Goal: Information Seeking & Learning: Find specific fact

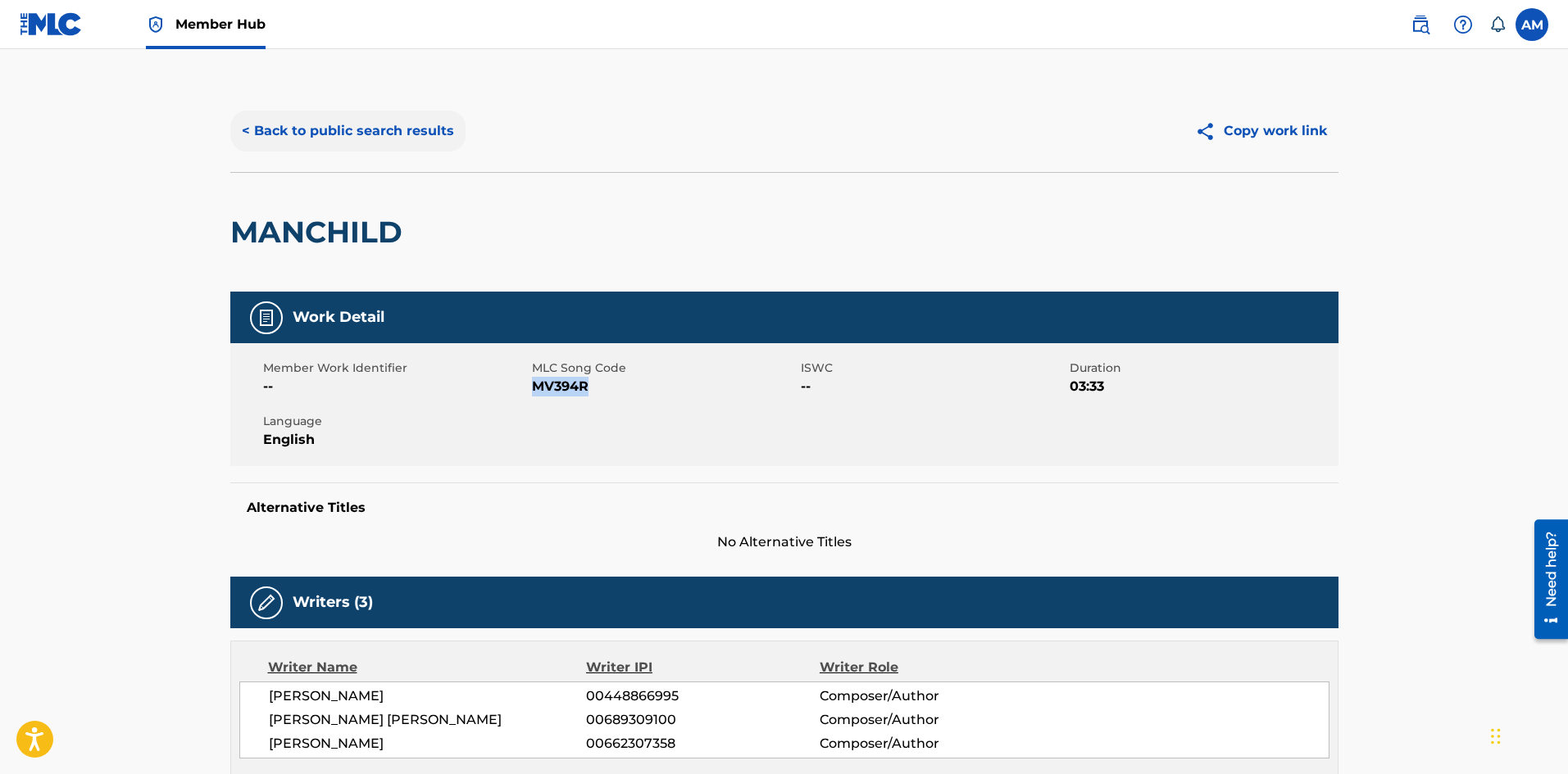
click at [345, 113] on button "< Back to public search results" at bounding box center [348, 131] width 235 height 41
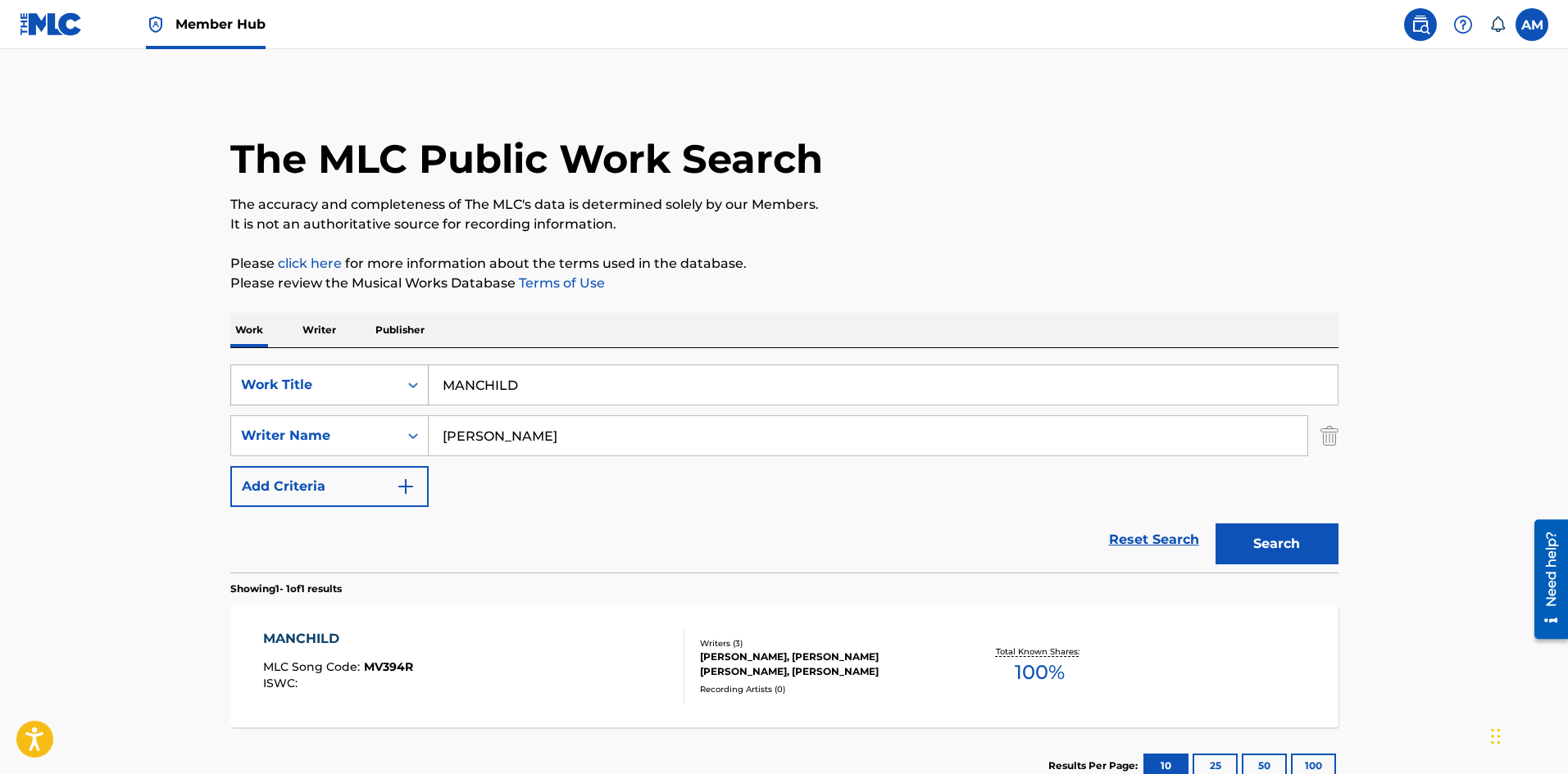
click at [383, 389] on div "Work Title" at bounding box center [315, 385] width 148 height 20
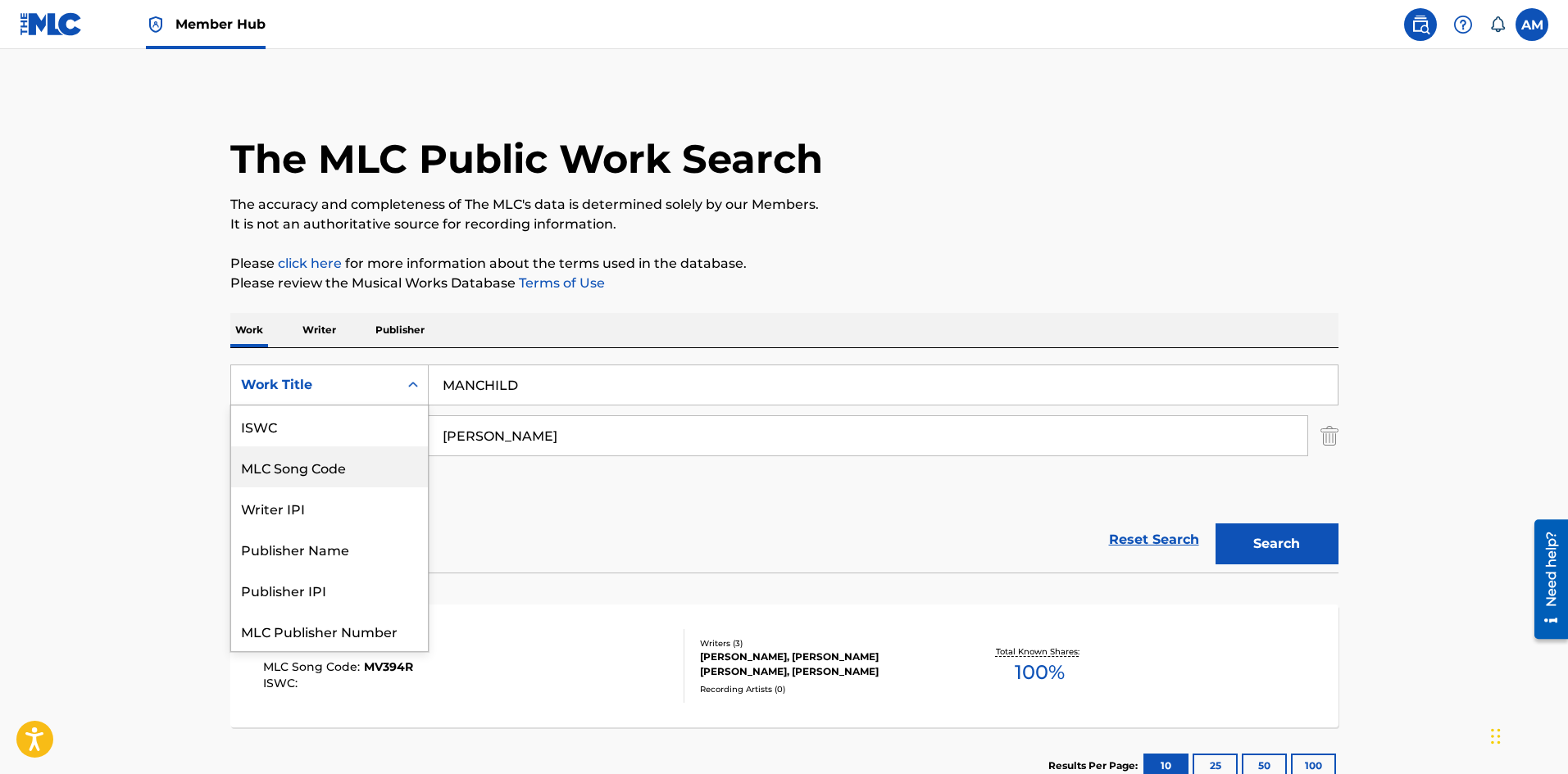
scroll to position [41, 0]
click at [366, 431] on div "MLC Song Code" at bounding box center [330, 425] width 197 height 41
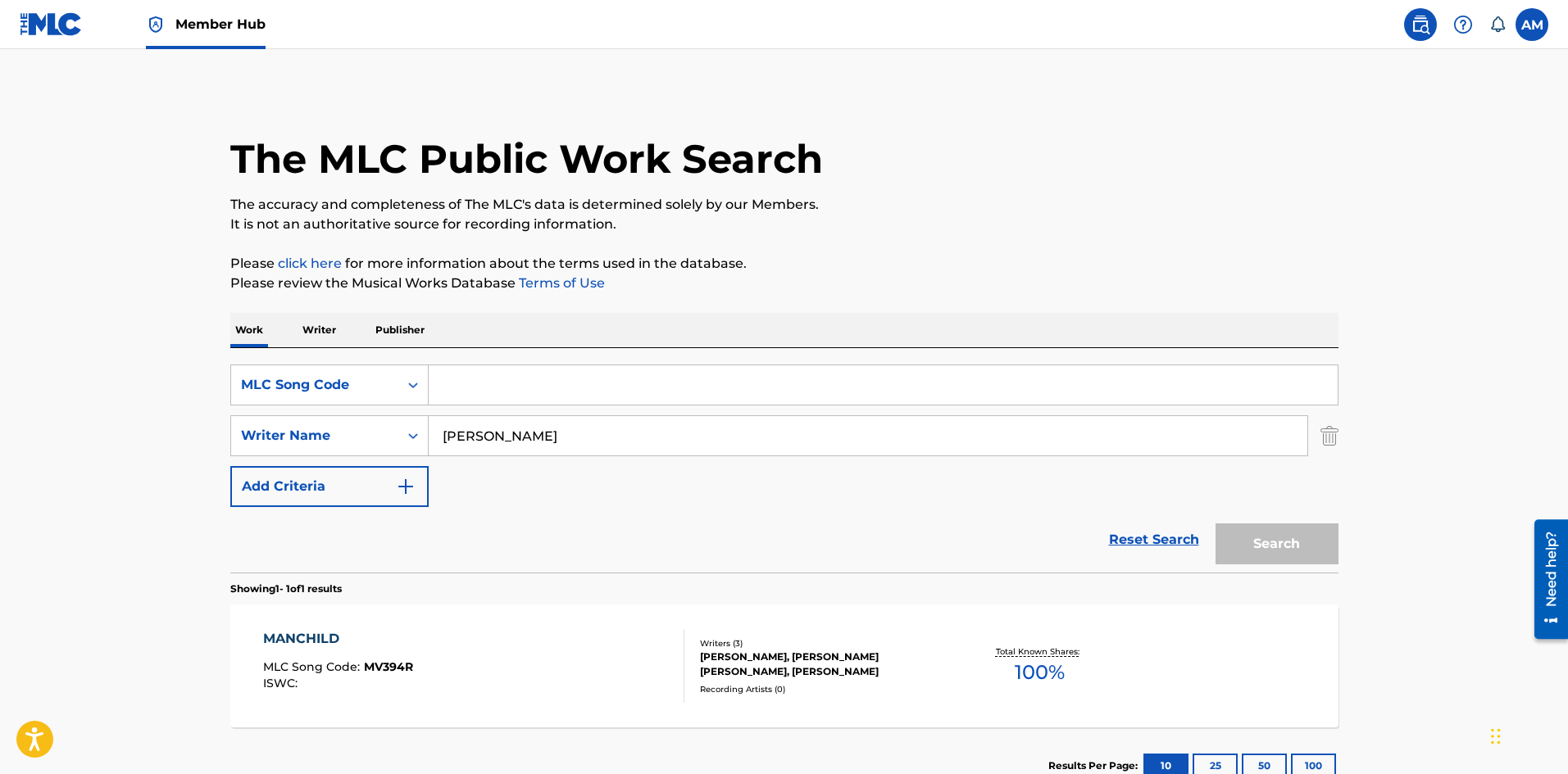
click at [542, 385] on input "Search Form" at bounding box center [883, 384] width 909 height 39
paste input "C76185"
type input "C76185"
click at [1329, 432] on img "Search Form" at bounding box center [1329, 435] width 18 height 41
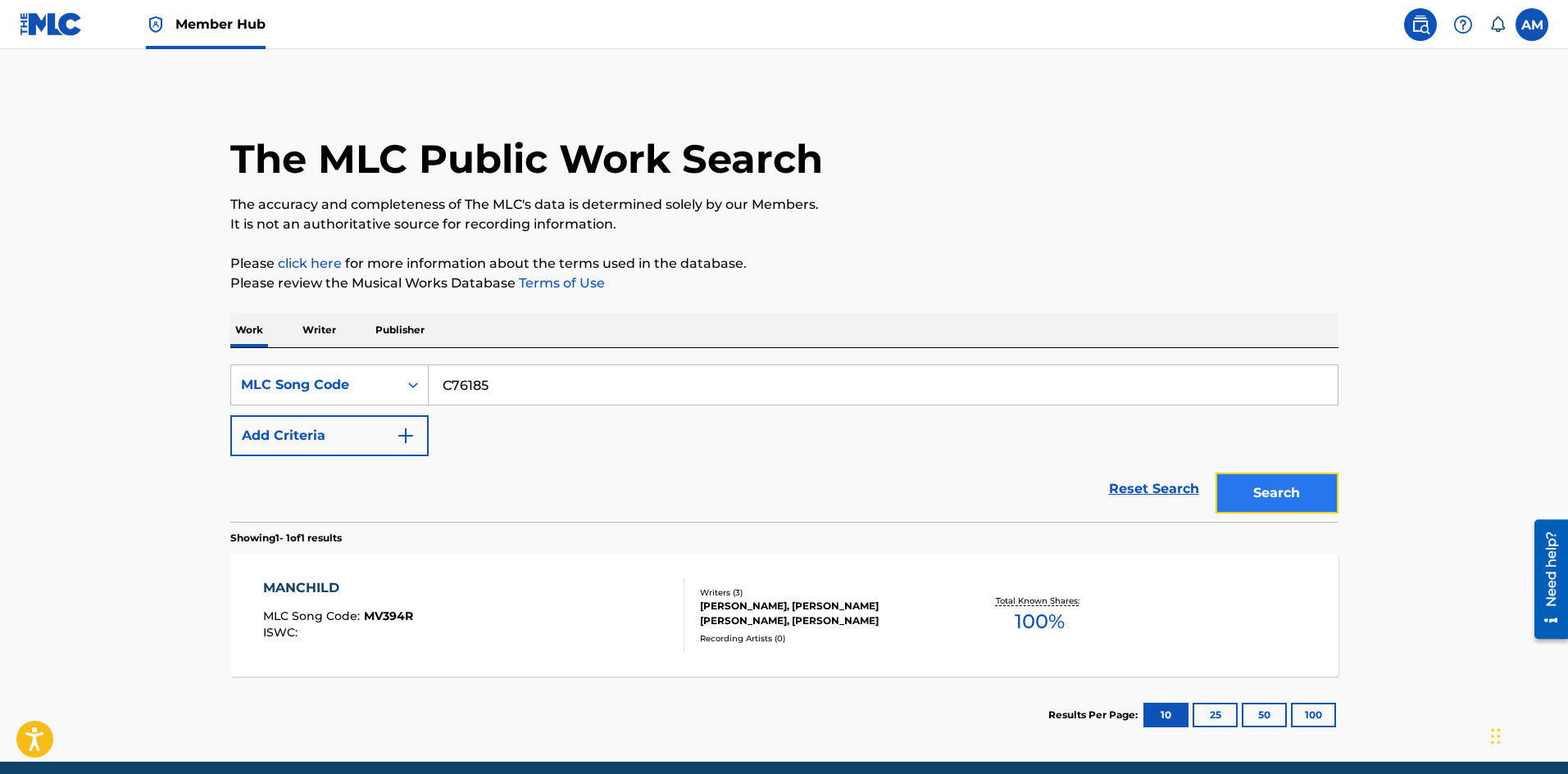
click at [1298, 491] on button "Search" at bounding box center [1276, 493] width 123 height 41
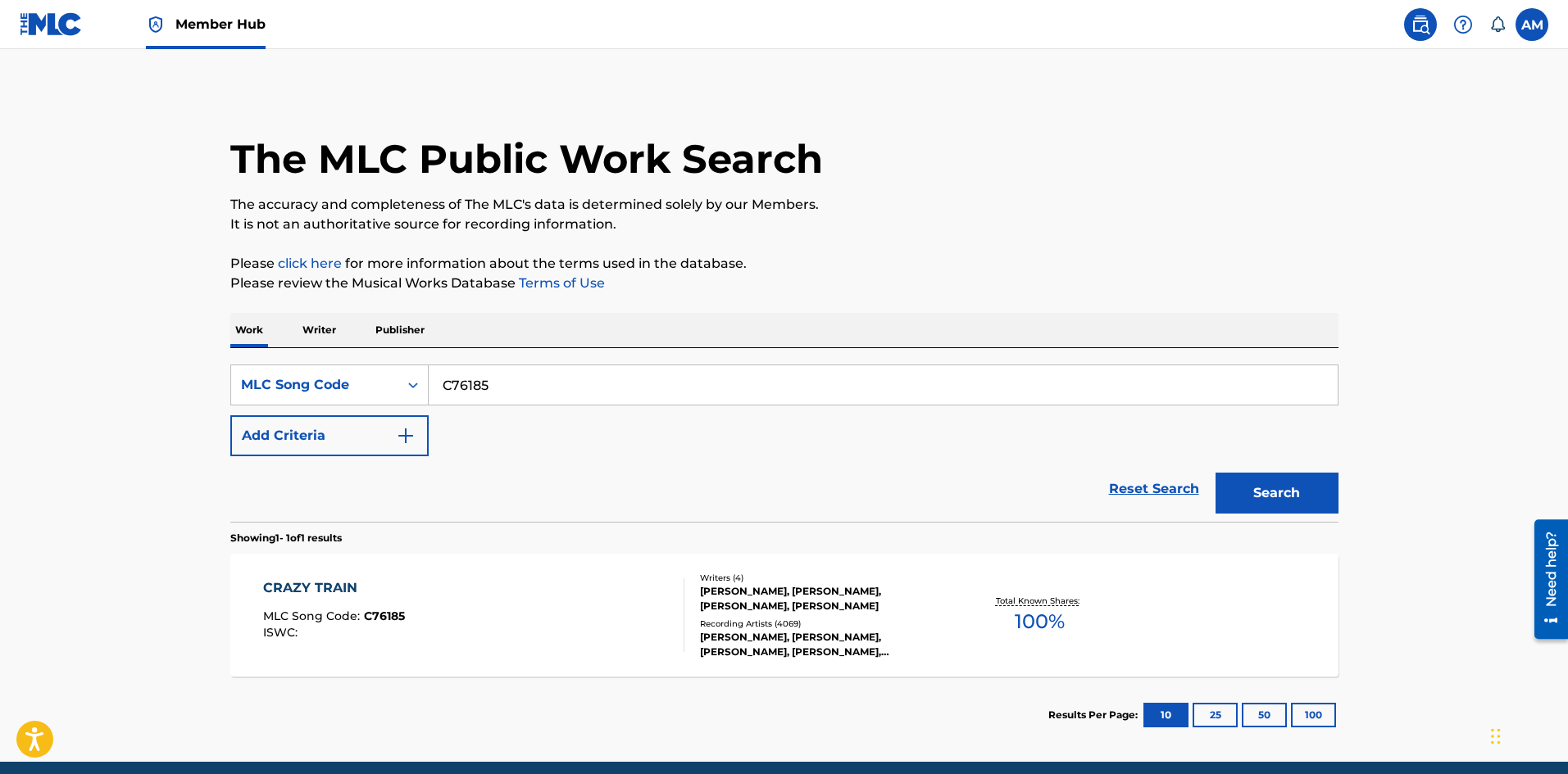
click at [814, 601] on div "[PERSON_NAME], [PERSON_NAME], [PERSON_NAME], [PERSON_NAME]" at bounding box center [824, 598] width 248 height 29
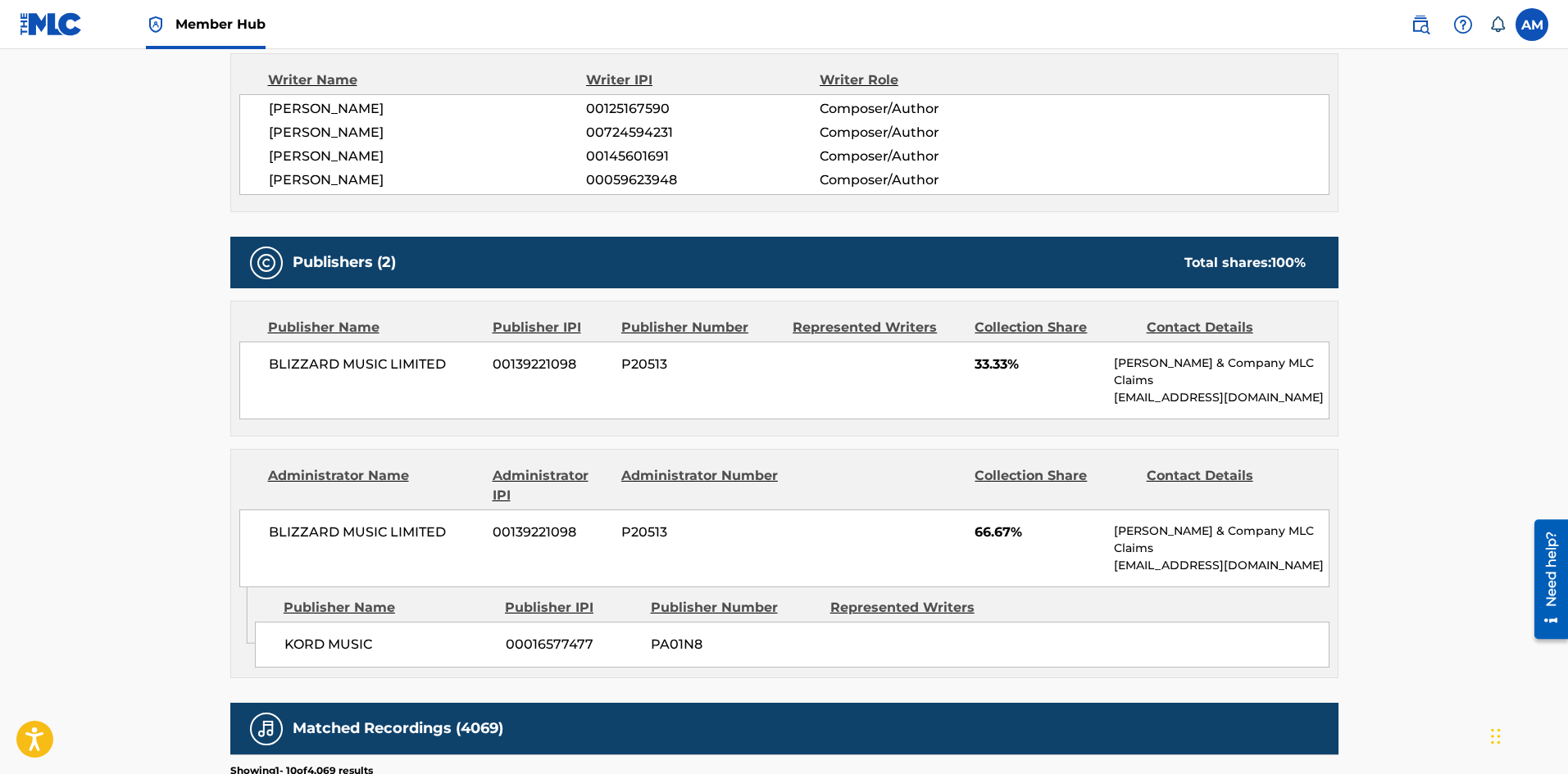
scroll to position [573, 0]
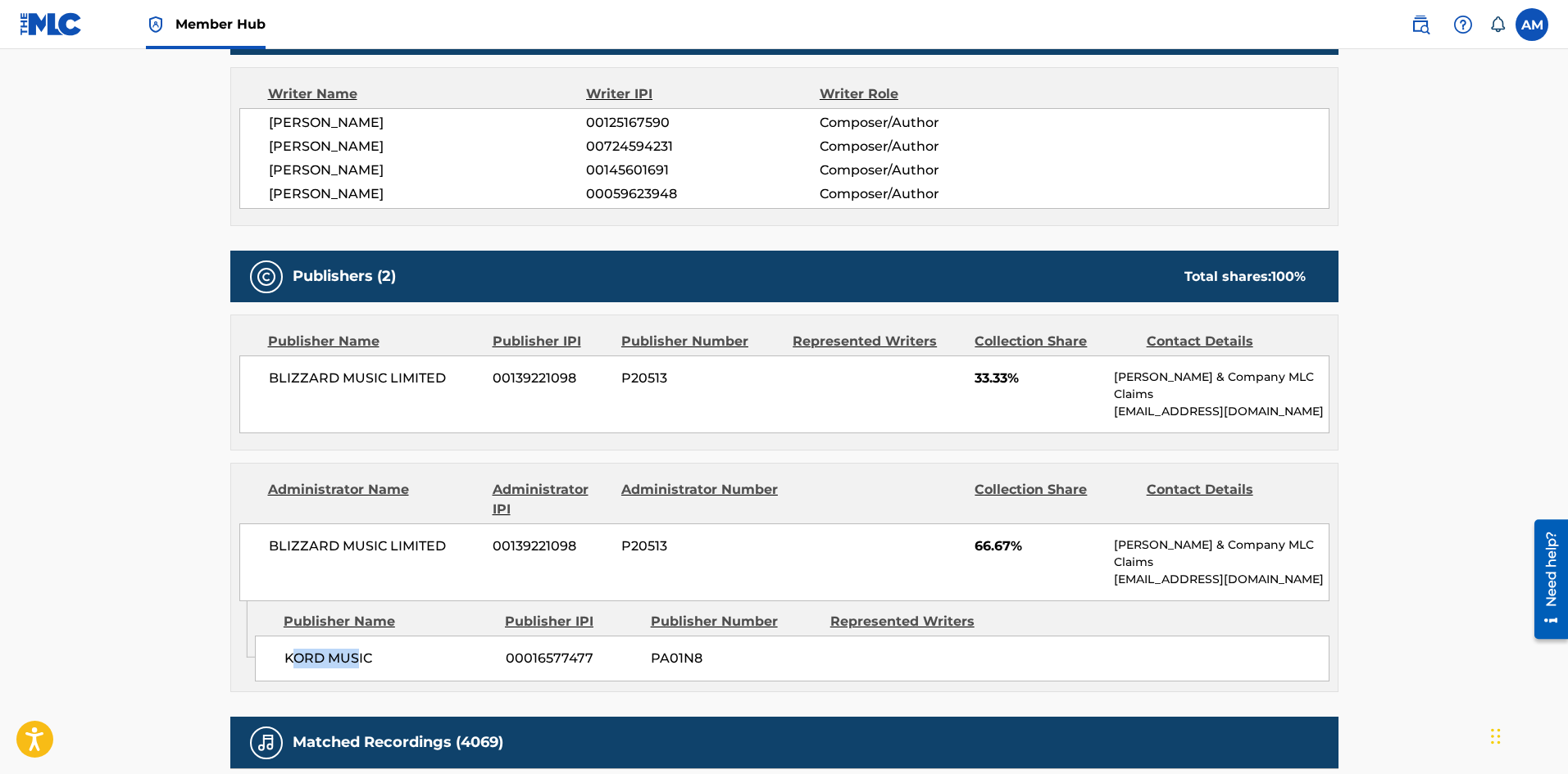
drag, startPoint x: 294, startPoint y: 628, endPoint x: 358, endPoint y: 625, distance: 64.1
click at [358, 649] on span "KORD MUSIC" at bounding box center [389, 659] width 209 height 20
click at [427, 649] on span "KORD MUSIC" at bounding box center [389, 659] width 209 height 20
click at [466, 376] on span "BLIZZARD MUSIC LIMITED" at bounding box center [375, 379] width 212 height 20
click at [1069, 383] on span "33.33%" at bounding box center [1038, 379] width 127 height 20
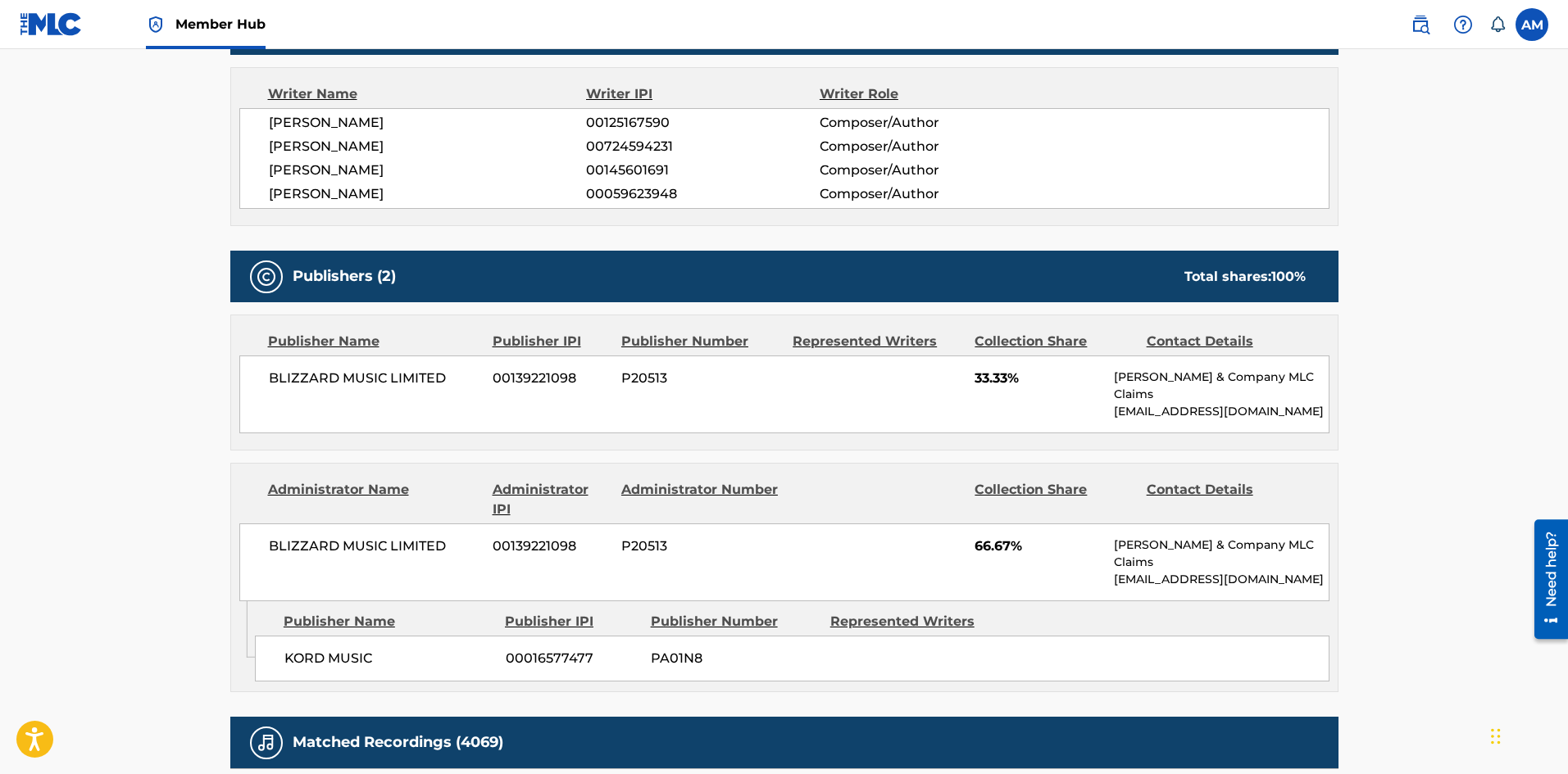
click at [577, 393] on div "BLIZZARD MUSIC LIMITED 00139221098 P20513 33.33% [PERSON_NAME] & Company MLC Cl…" at bounding box center [784, 394] width 1090 height 78
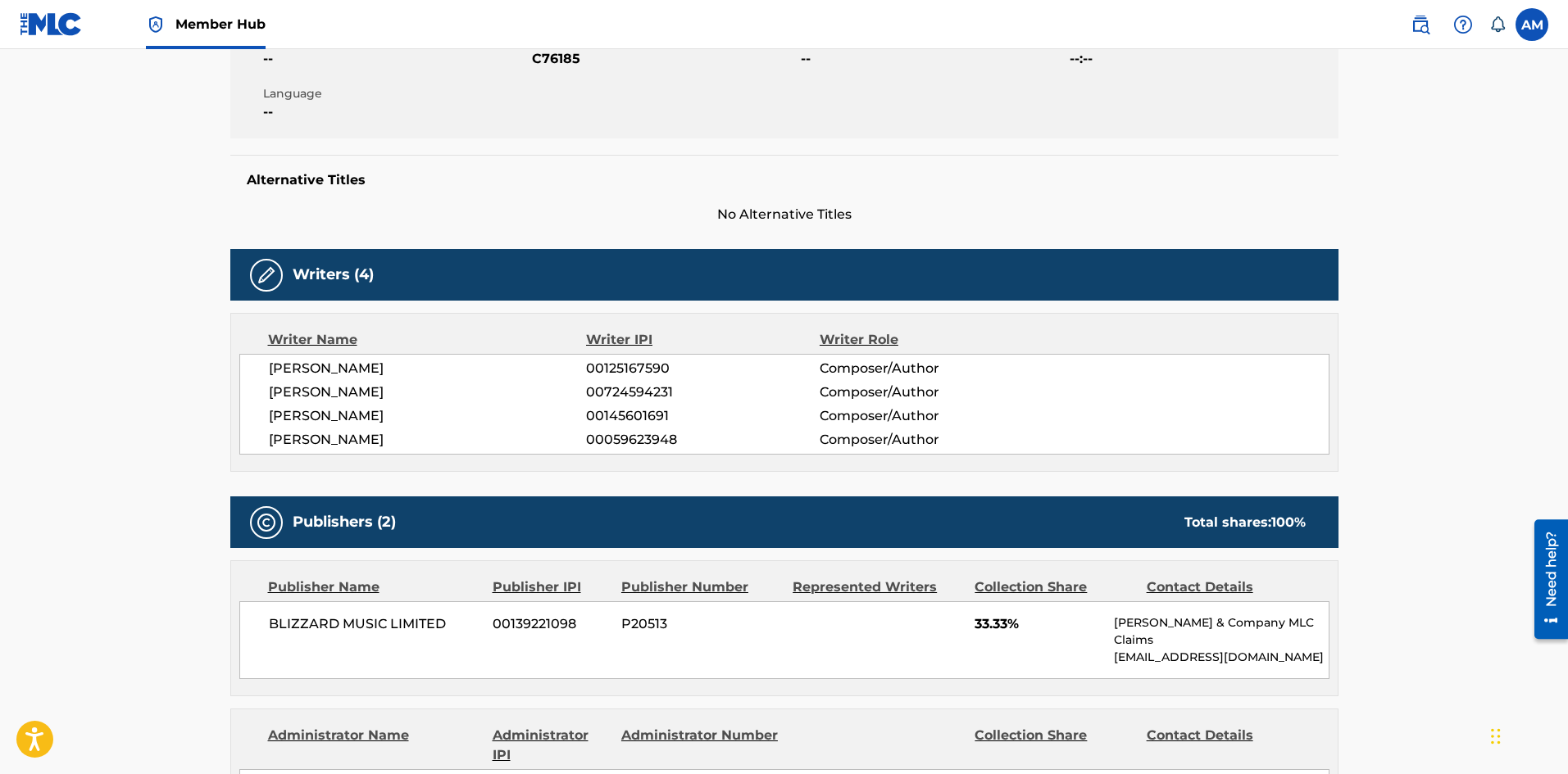
scroll to position [82, 0]
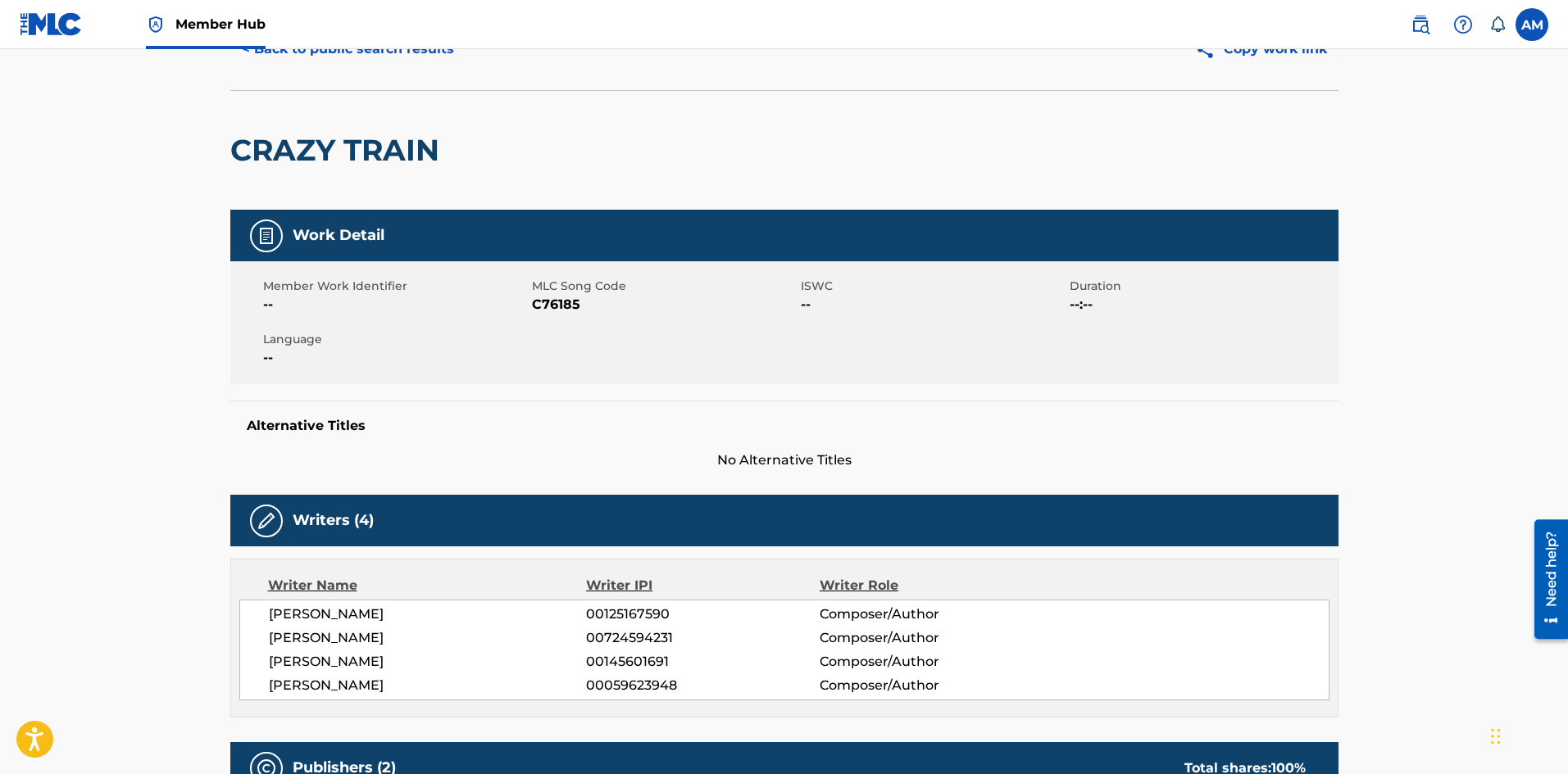
click at [388, 163] on h2 "CRAZY TRAIN" at bounding box center [339, 150] width 217 height 37
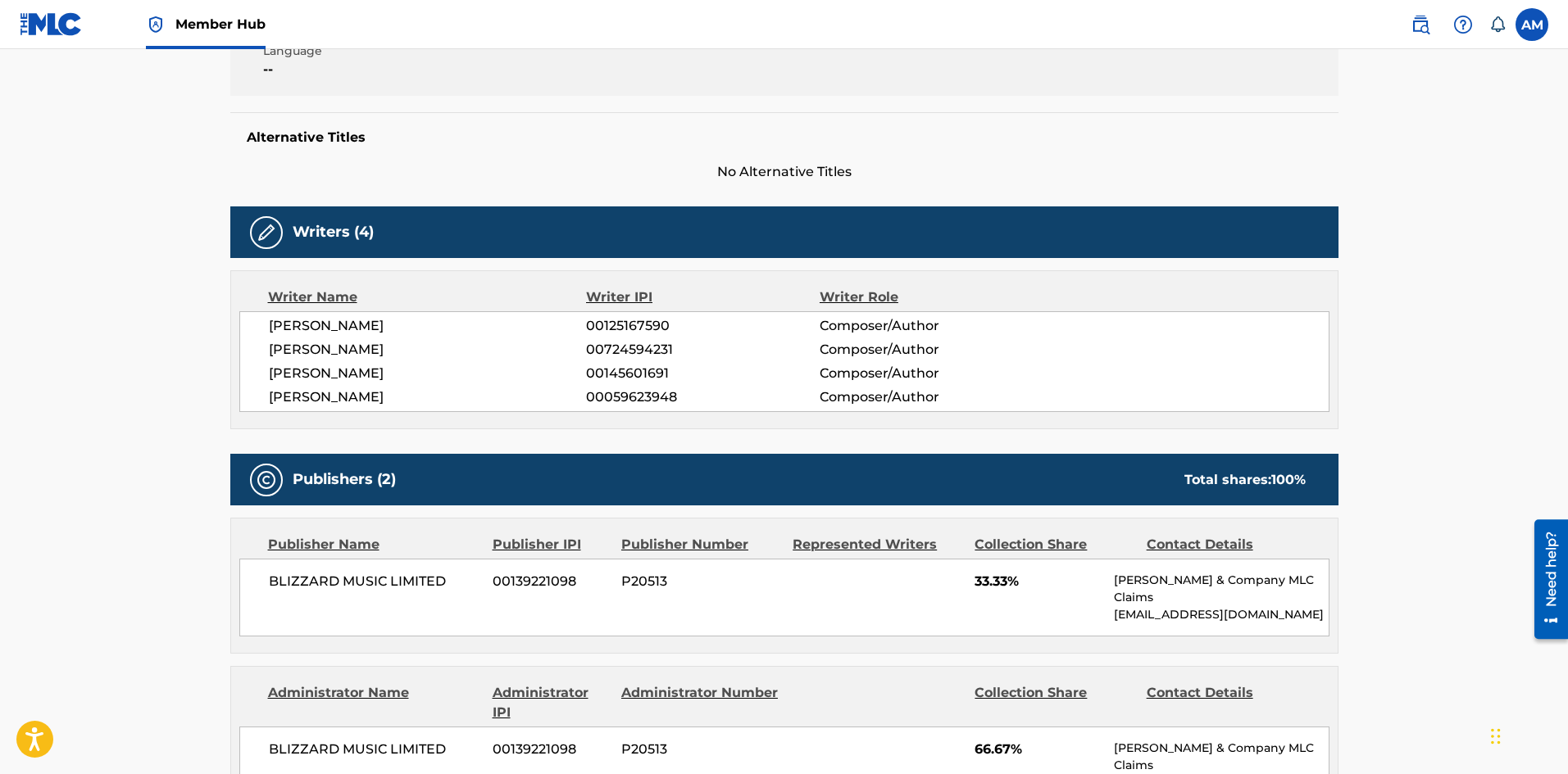
scroll to position [491, 0]
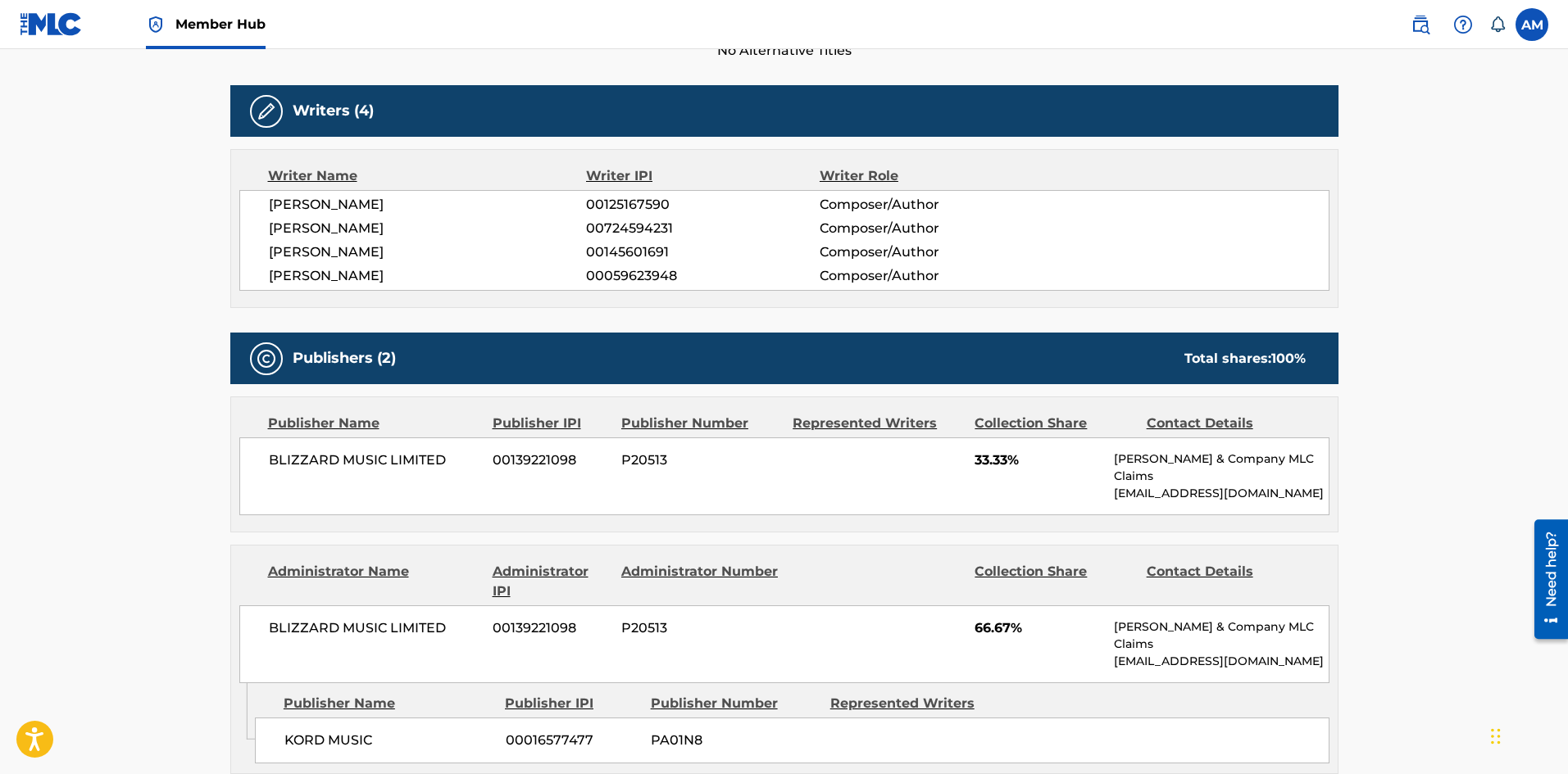
click at [454, 482] on div "BLIZZARD MUSIC LIMITED 00139221098 P20513 33.33% [PERSON_NAME] & Company MLC Cl…" at bounding box center [784, 475] width 1090 height 78
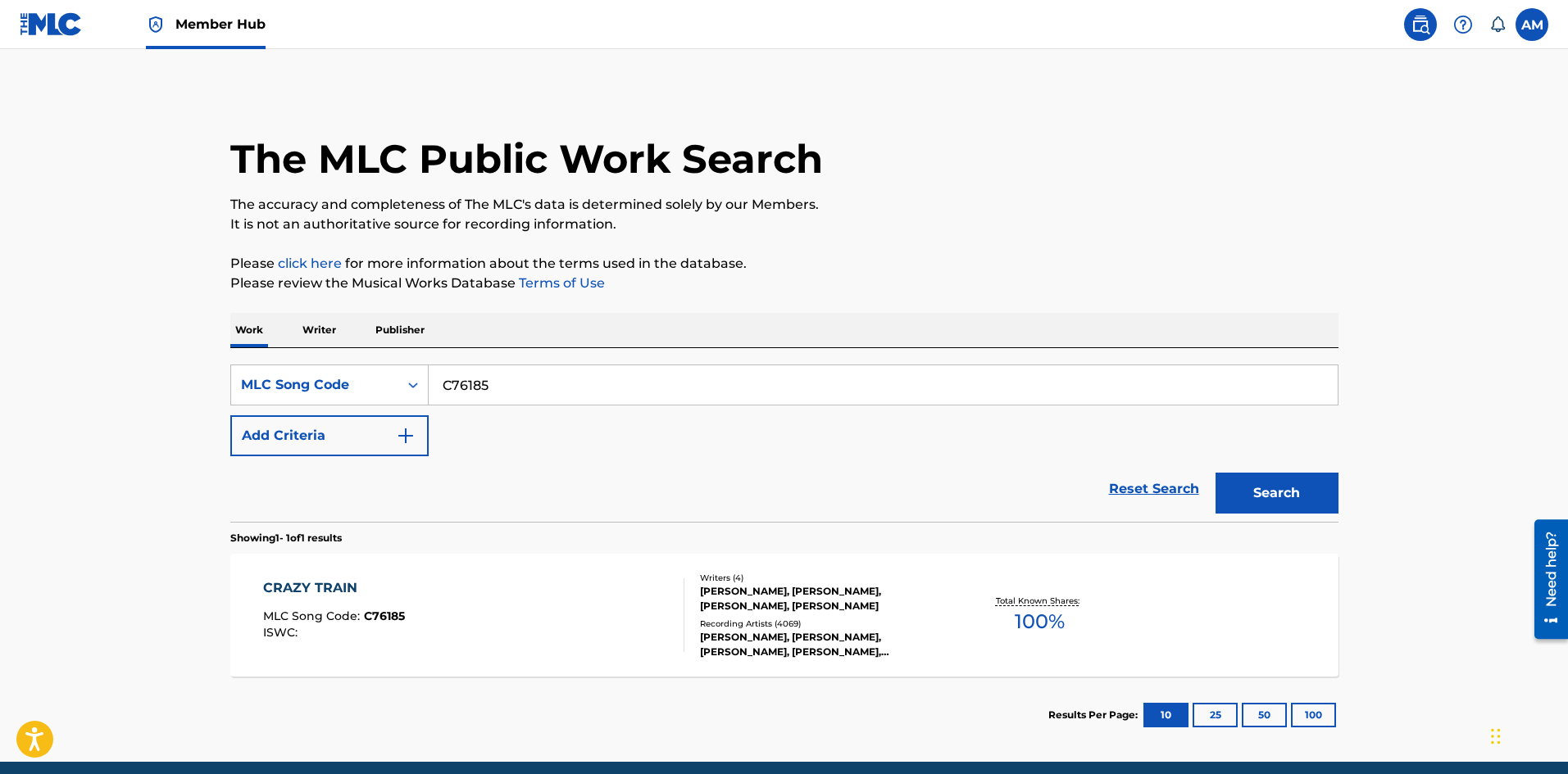
drag, startPoint x: 139, startPoint y: 384, endPoint x: 637, endPoint y: 423, distance: 499.5
click at [101, 384] on main "The MLC Public Work Search The accuracy and completeness of The MLC's data is d…" at bounding box center [784, 405] width 1568 height 712
paste input "FV7YZU"
type input "FV7YZU"
click at [1273, 482] on button "Search" at bounding box center [1276, 493] width 123 height 41
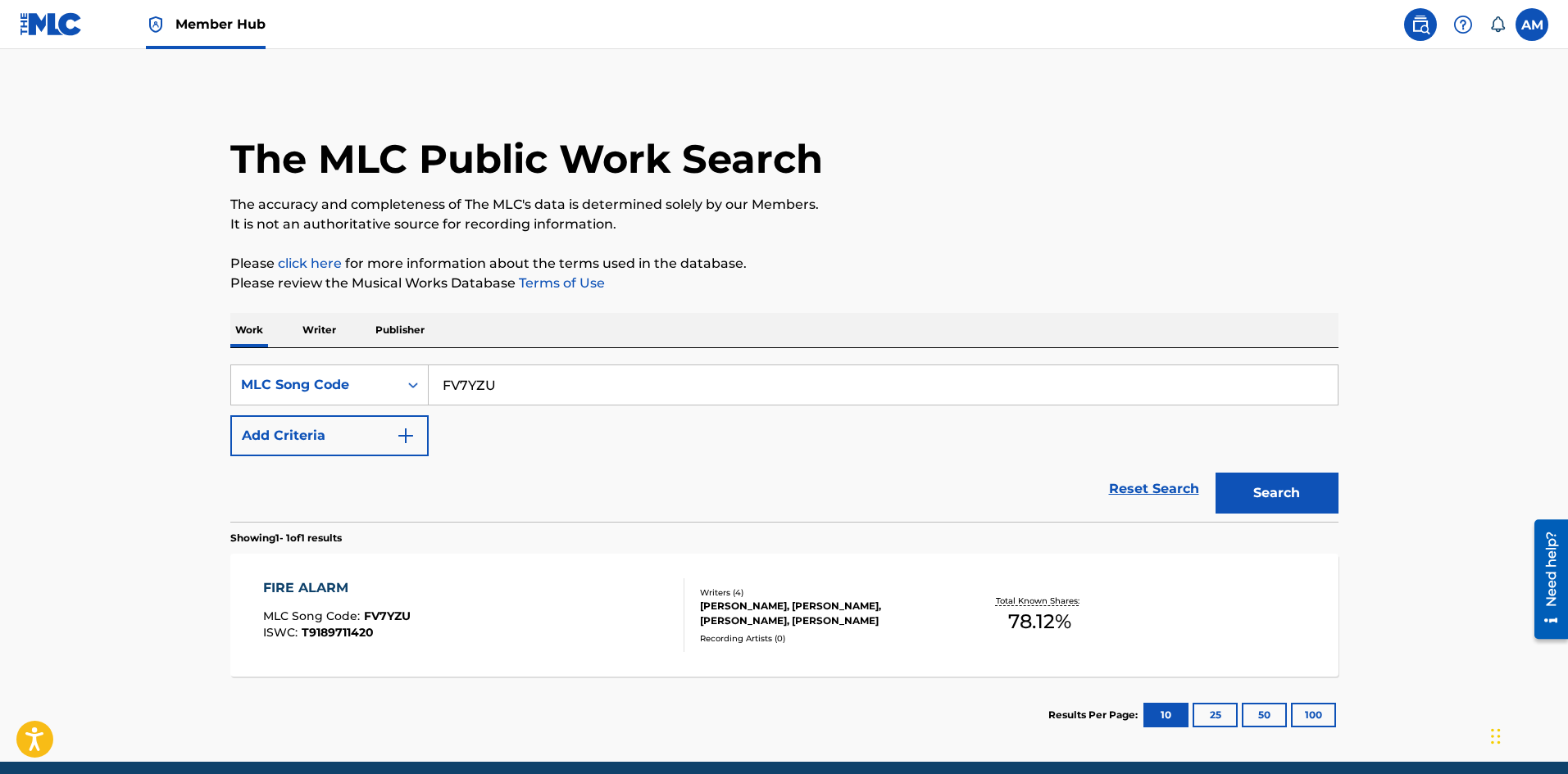
click at [814, 596] on div "Writers ( 4 )" at bounding box center [824, 592] width 248 height 13
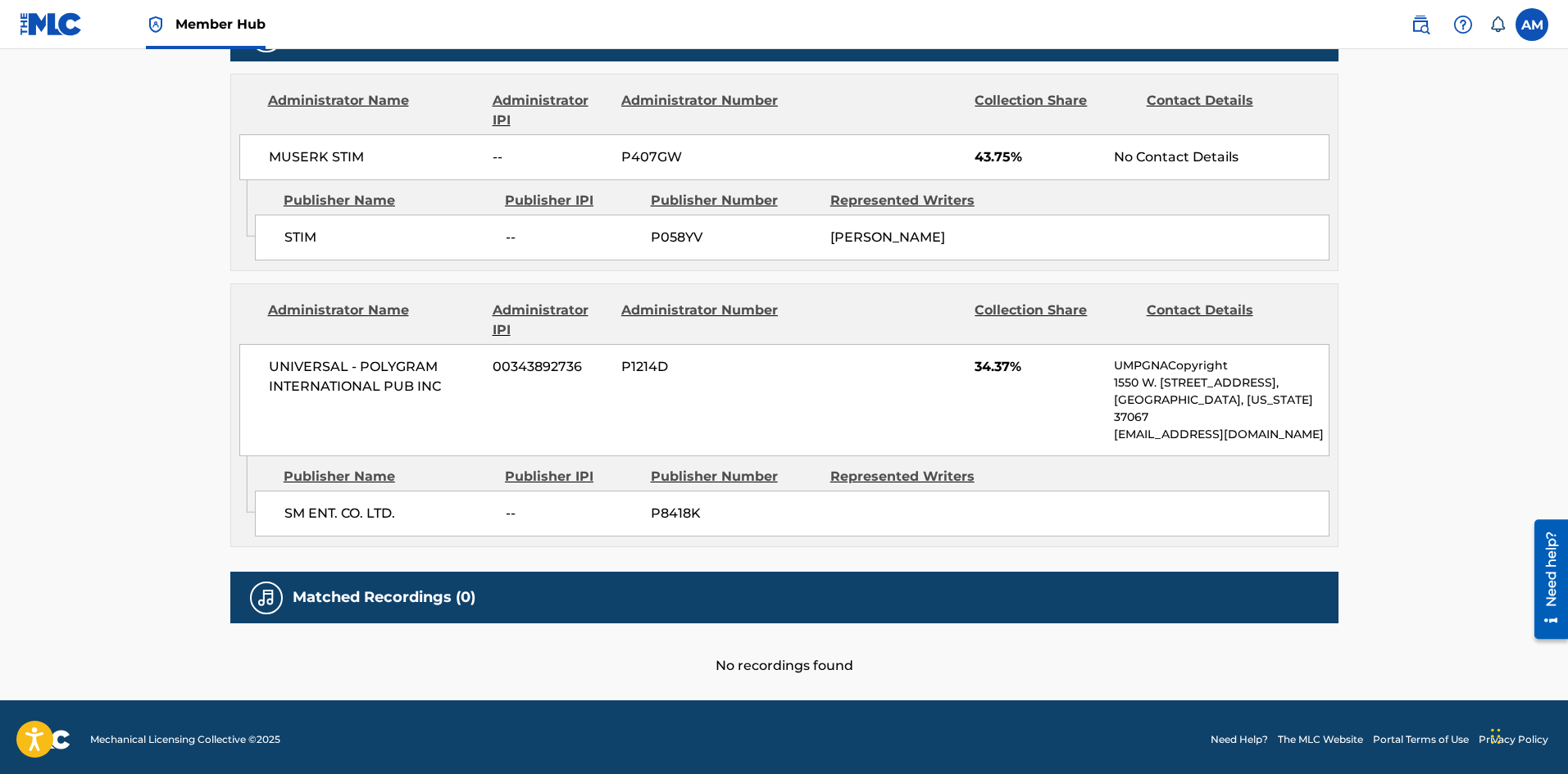
scroll to position [817, 0]
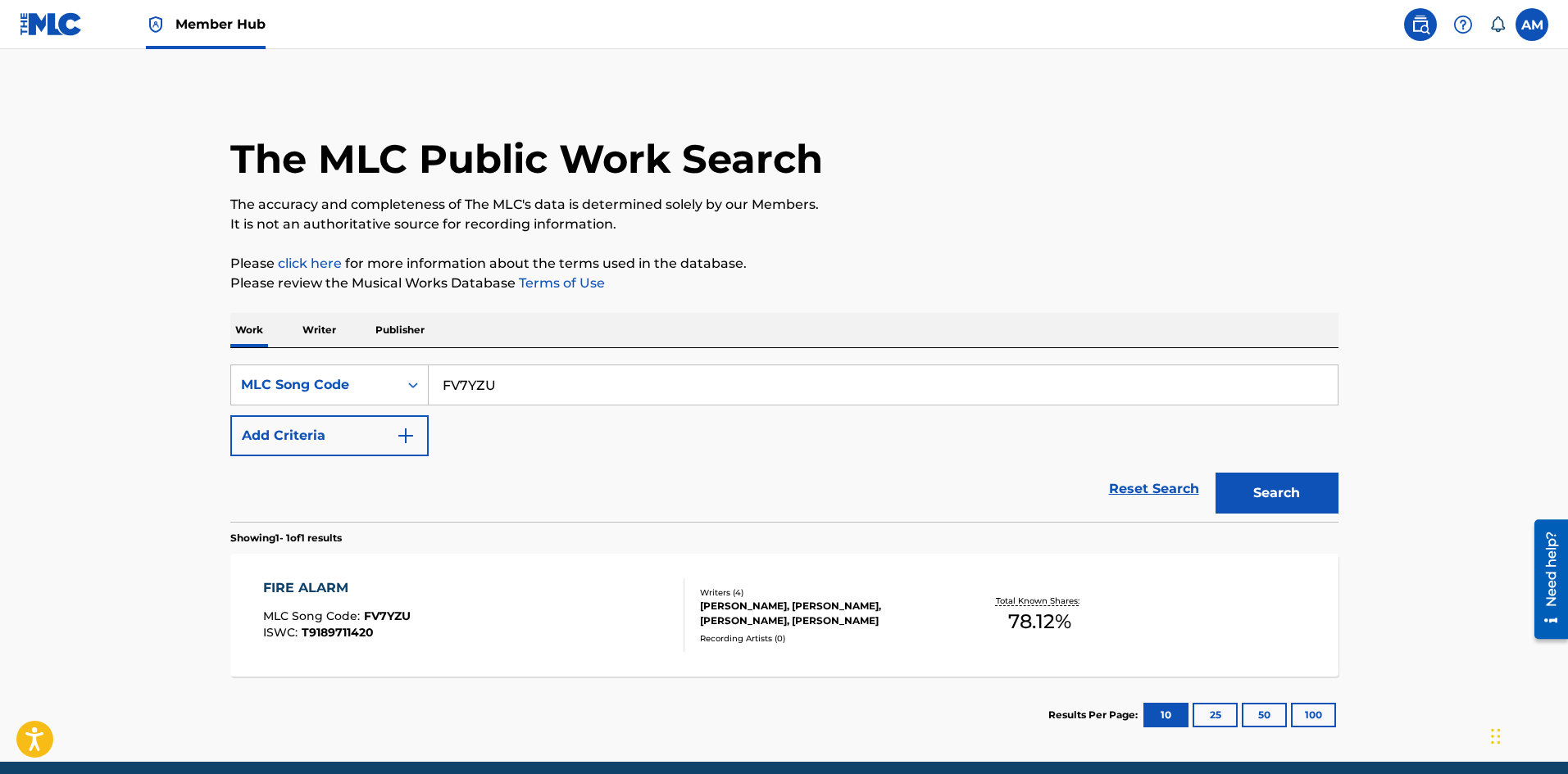
drag, startPoint x: 520, startPoint y: 382, endPoint x: 223, endPoint y: 369, distance: 297.3
click at [185, 369] on main "The MLC Public Work Search The accuracy and completeness of The MLC's data is d…" at bounding box center [784, 405] width 1568 height 712
paste input "QA9E5T"
type input "QA9E5T"
click at [1278, 501] on button "Search" at bounding box center [1276, 493] width 123 height 41
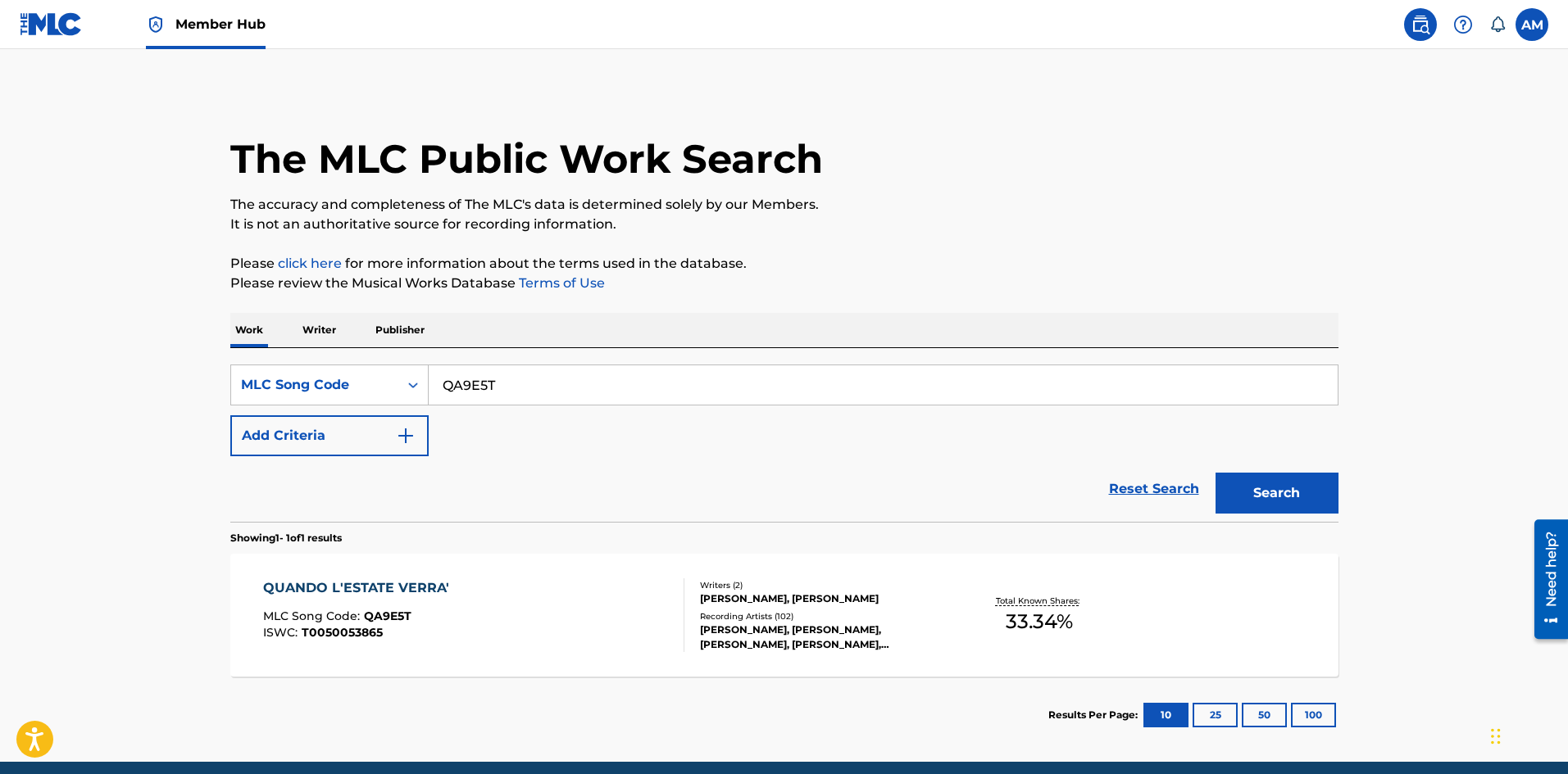
click at [708, 631] on div "[PERSON_NAME], [PERSON_NAME], [PERSON_NAME], [PERSON_NAME], [PERSON_NAME]" at bounding box center [824, 636] width 248 height 29
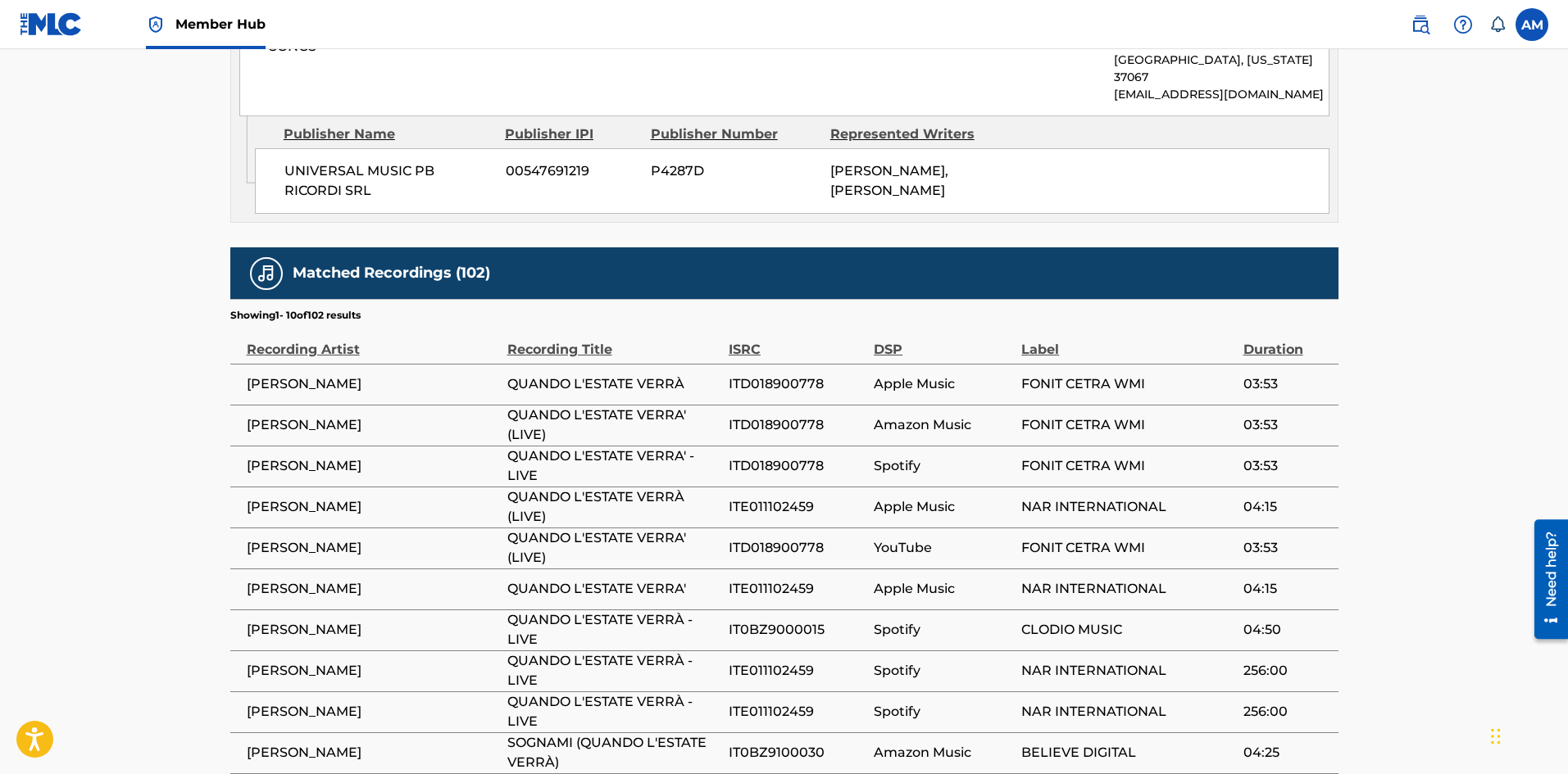
scroll to position [901, 0]
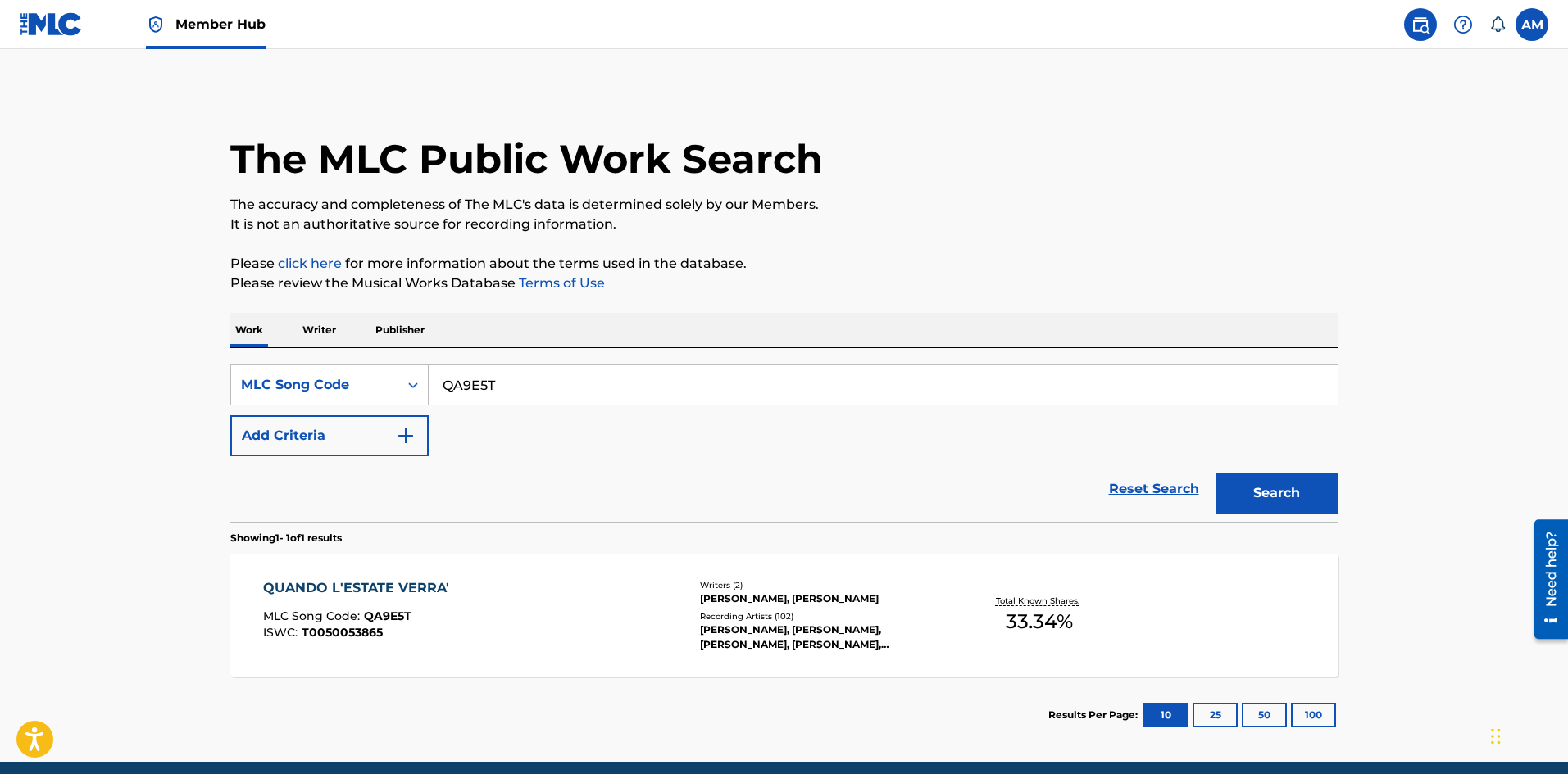
drag, startPoint x: 507, startPoint y: 383, endPoint x: 114, endPoint y: 400, distance: 393.4
click at [114, 400] on main "The MLC Public Work Search The accuracy and completeness of The MLC's data is d…" at bounding box center [784, 405] width 1568 height 712
paste input "NC8IA5"
type input "NC8IA5"
drag, startPoint x: 1262, startPoint y: 487, endPoint x: 874, endPoint y: 545, distance: 392.3
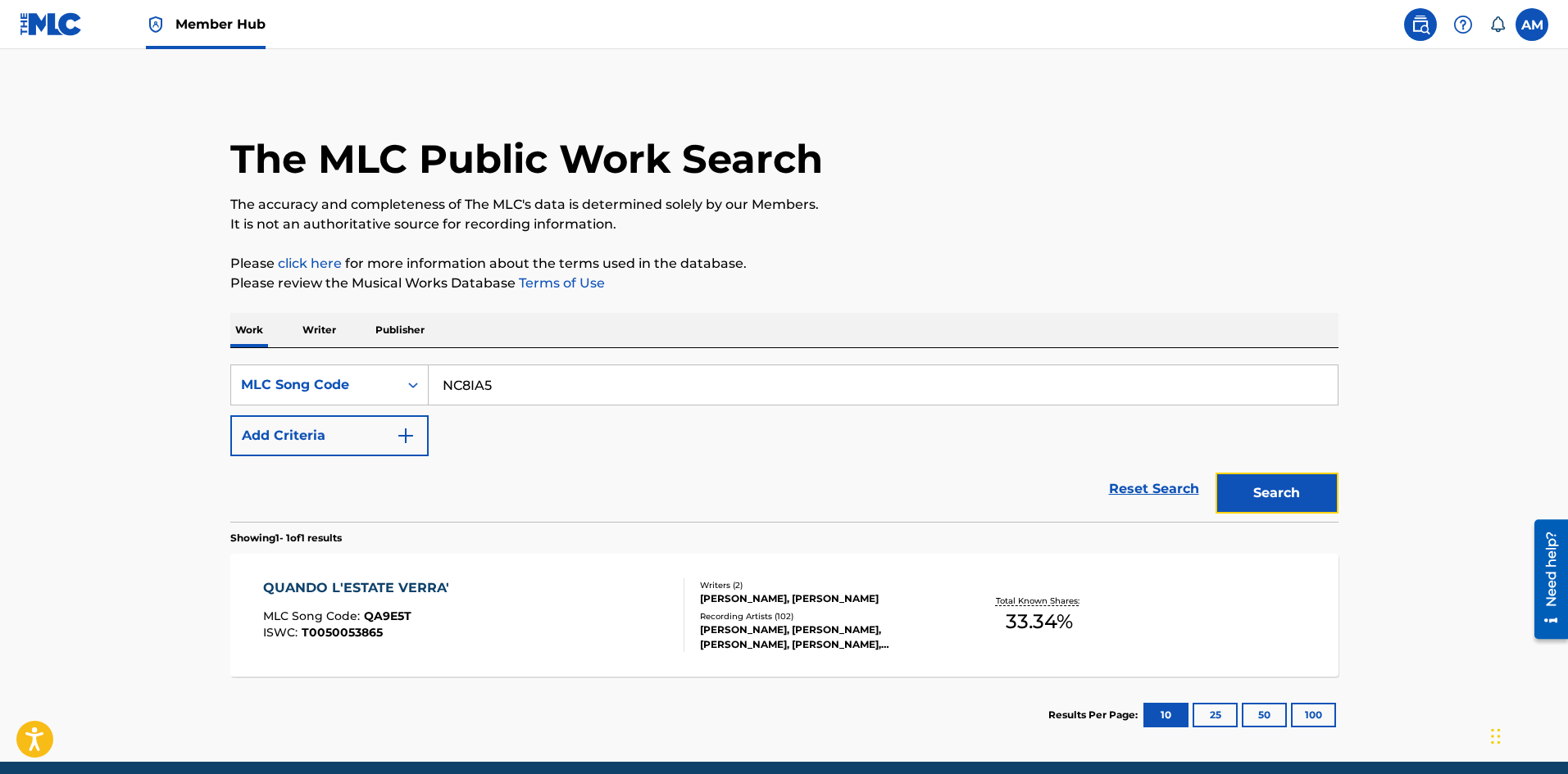
click at [1162, 514] on div "Reset Search Search" at bounding box center [784, 489] width 1108 height 66
click at [591, 601] on div "QUANDO L'ESTATE VERRA' MLC Song Code : QA9E5T ISWC : T0050053865" at bounding box center [473, 615] width 421 height 73
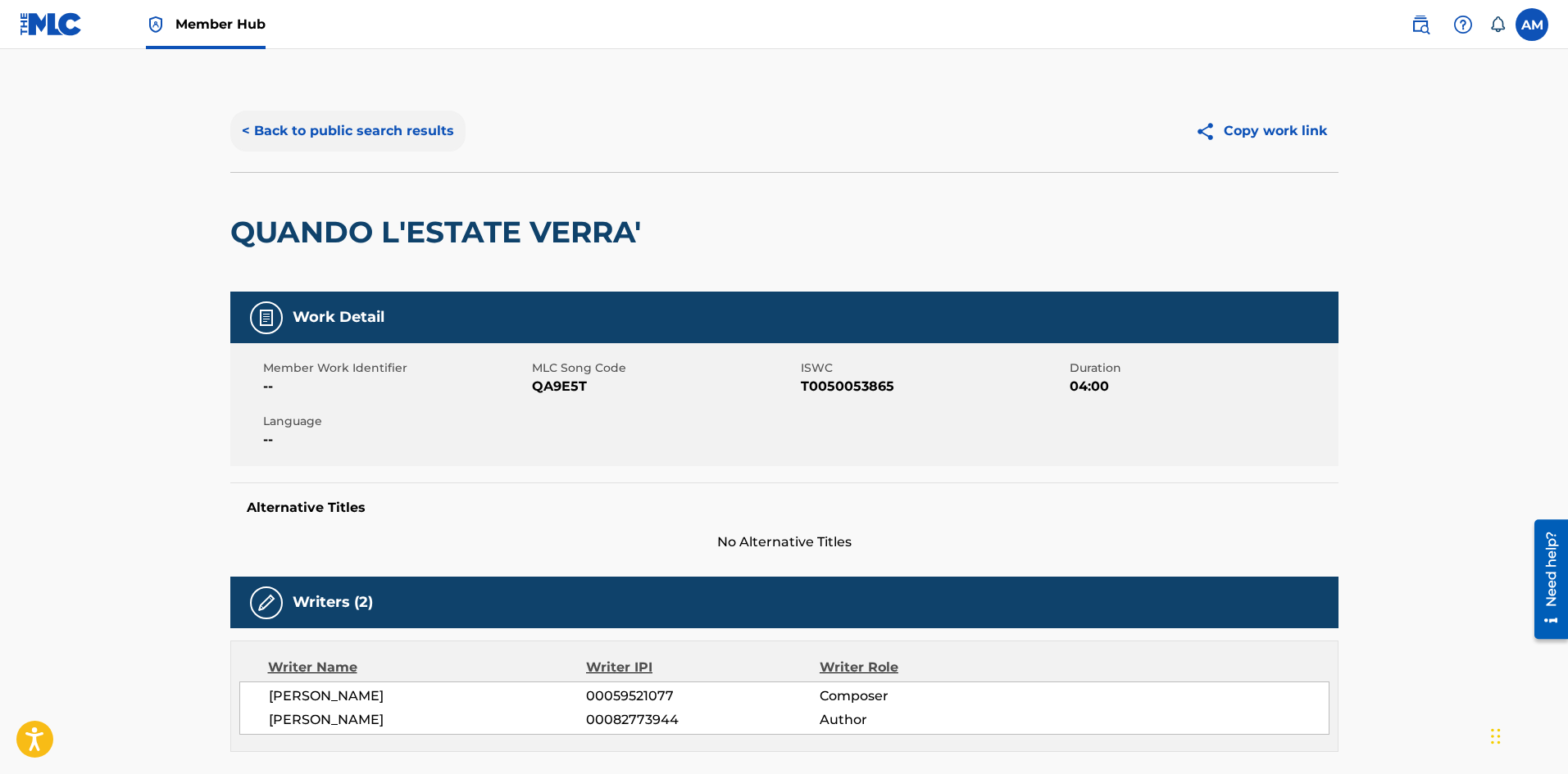
click at [329, 136] on button "< Back to public search results" at bounding box center [348, 131] width 235 height 41
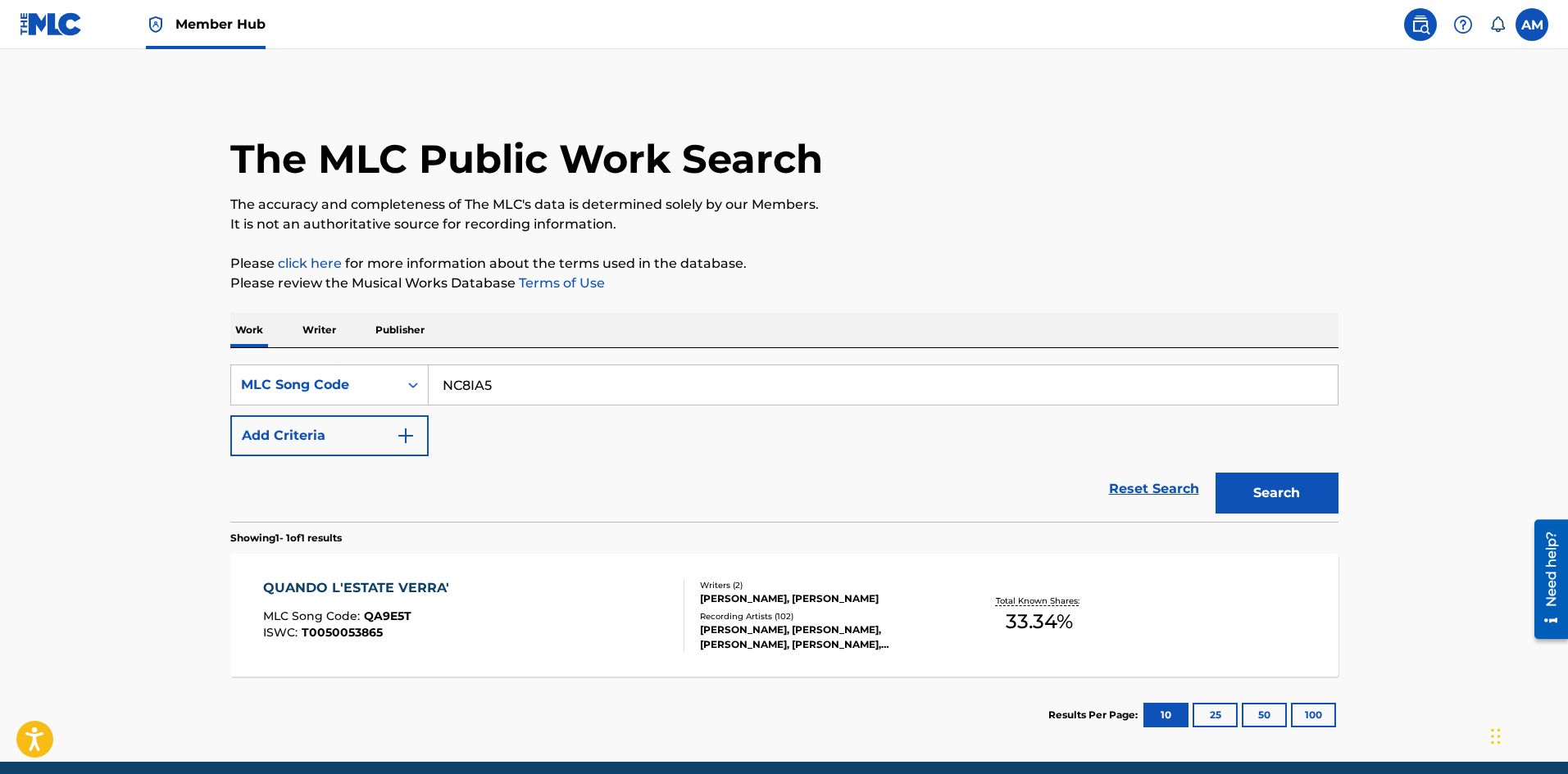
click at [517, 369] on input "NC8IA5" at bounding box center [883, 384] width 909 height 39
click at [1231, 460] on div "Search" at bounding box center [1273, 489] width 131 height 66
drag, startPoint x: 522, startPoint y: 380, endPoint x: 144, endPoint y: 391, distance: 378.2
click at [144, 391] on main "The MLC Public Work Search The accuracy and completeness of The MLC's data is d…" at bounding box center [784, 405] width 1568 height 712
click at [1214, 456] on div "Search" at bounding box center [1273, 489] width 131 height 66
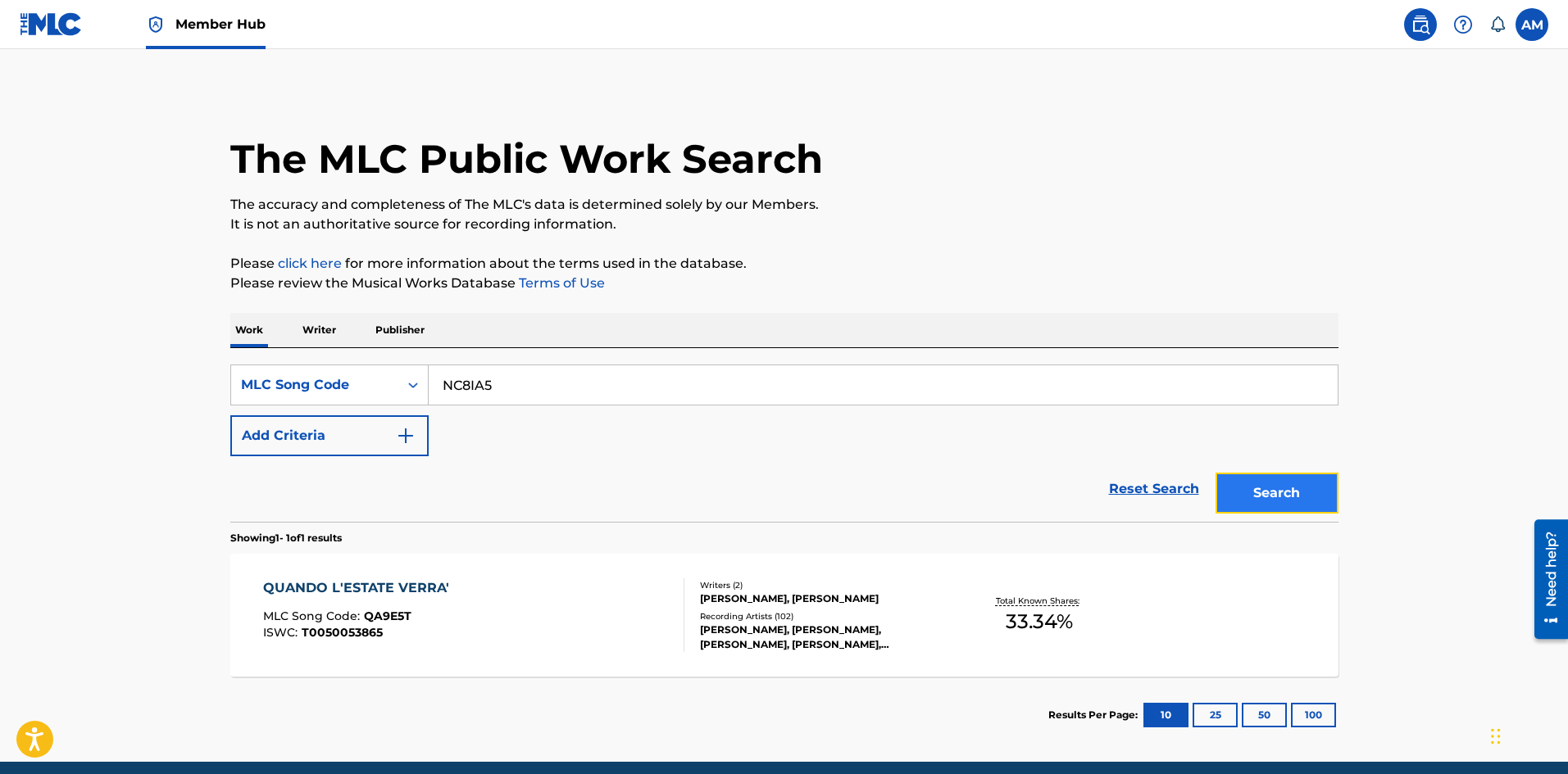
click at [1249, 484] on button "Search" at bounding box center [1276, 493] width 123 height 41
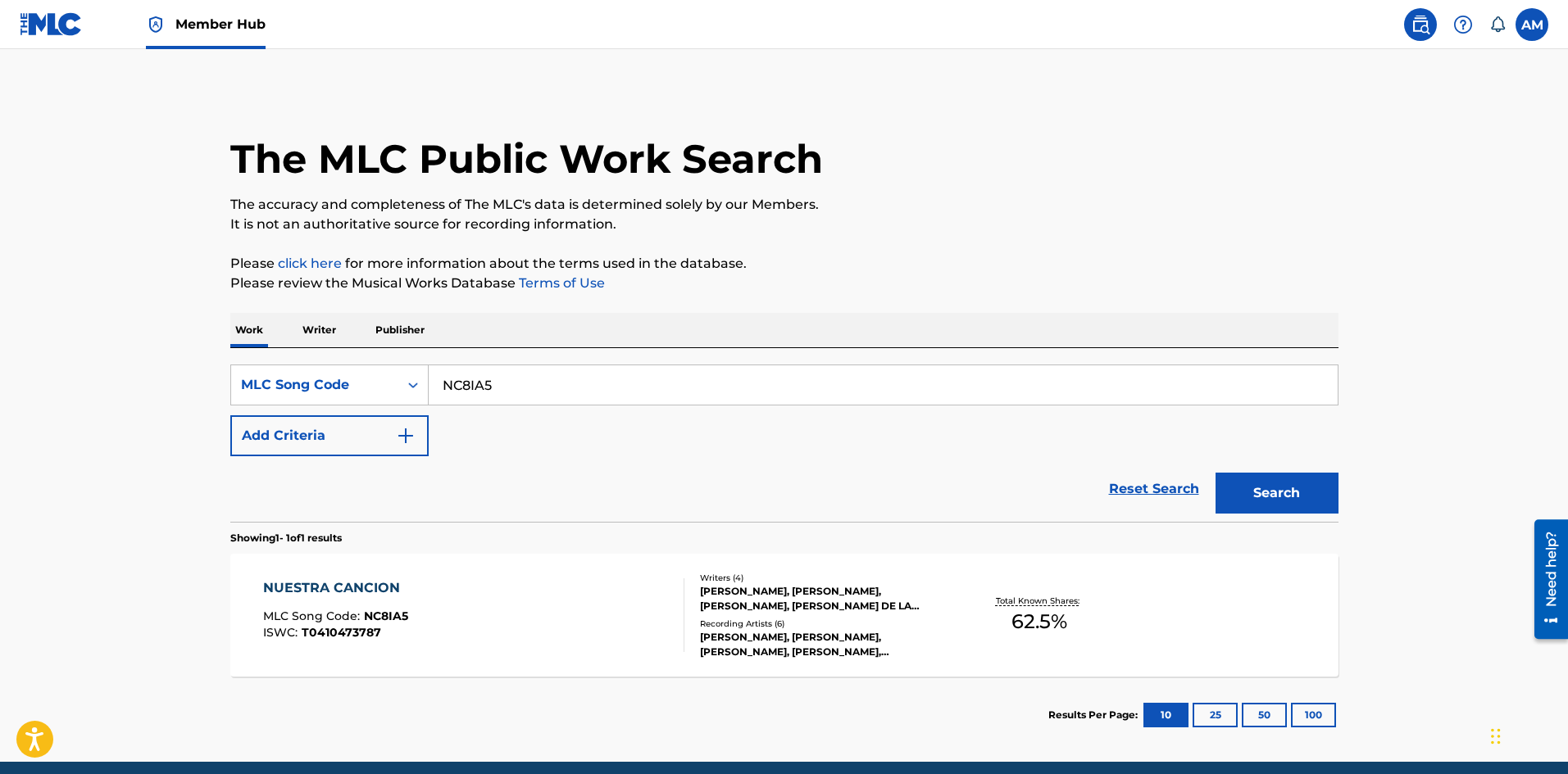
click at [502, 616] on div "NUESTRA CANCION MLC Song Code : NC8IA5 ISWC : T0410473787" at bounding box center [473, 615] width 421 height 73
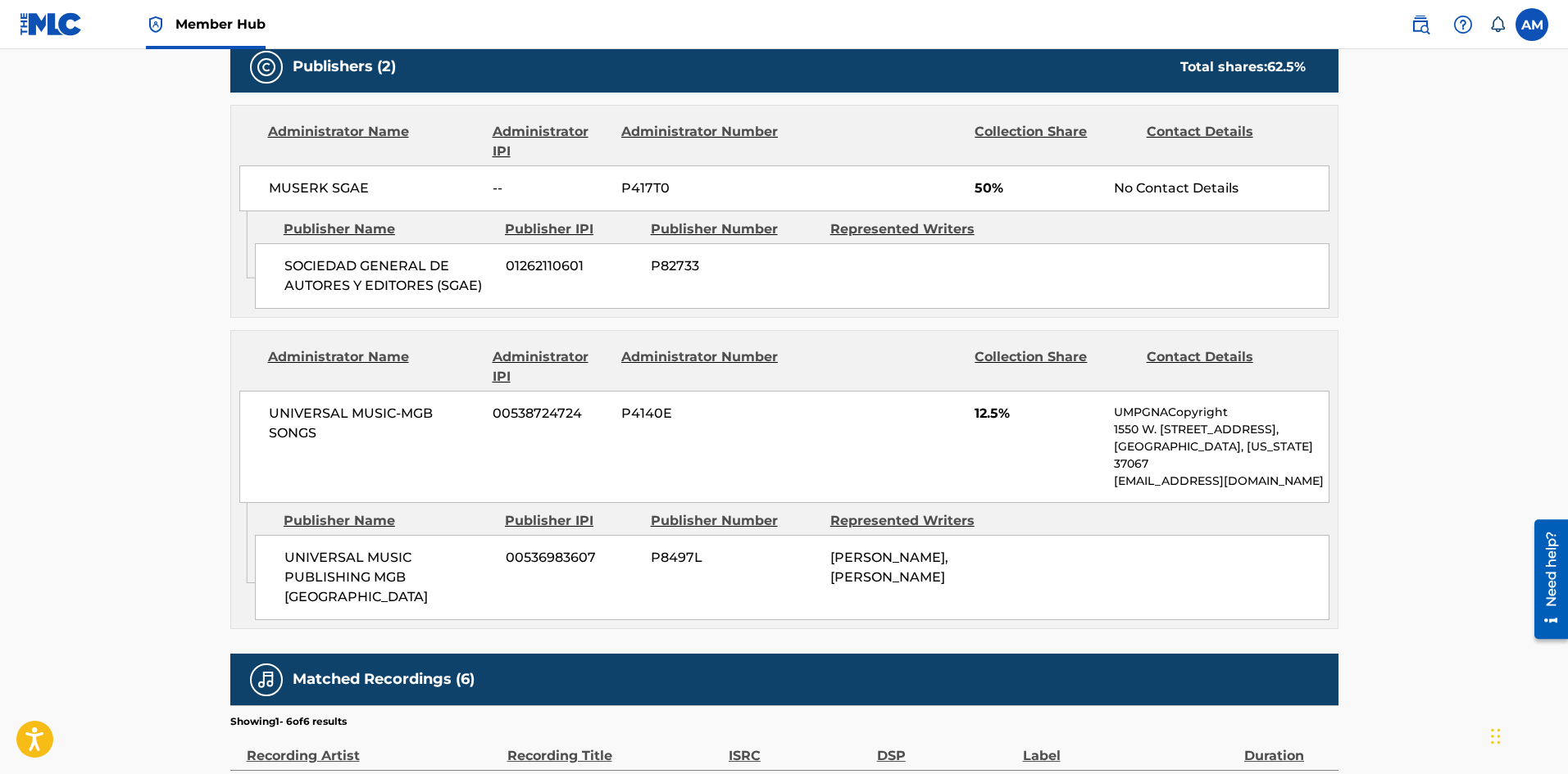
scroll to position [838, 0]
